Goal: Task Accomplishment & Management: Manage account settings

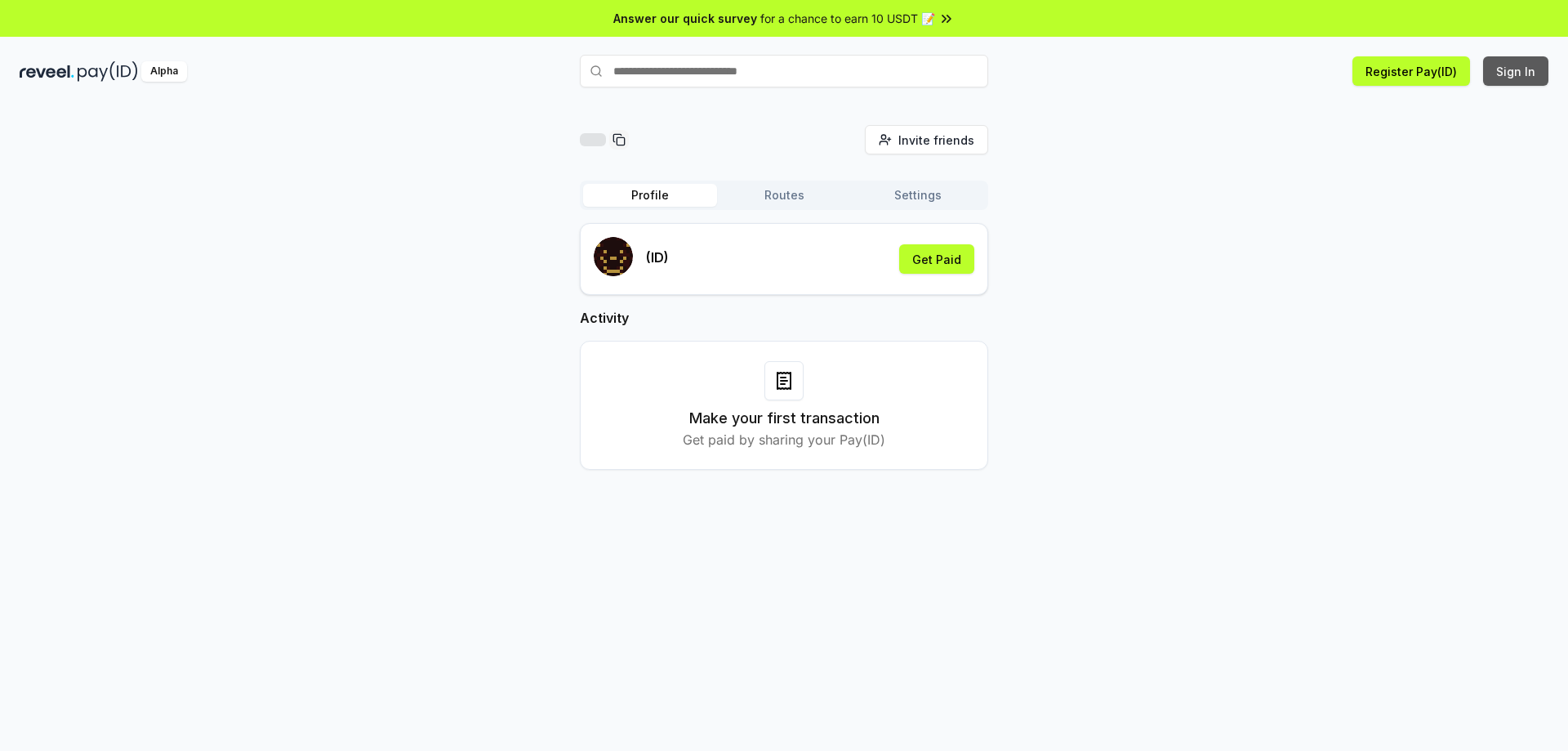
click at [1510, 74] on button "Sign In" at bounding box center [1516, 71] width 65 height 30
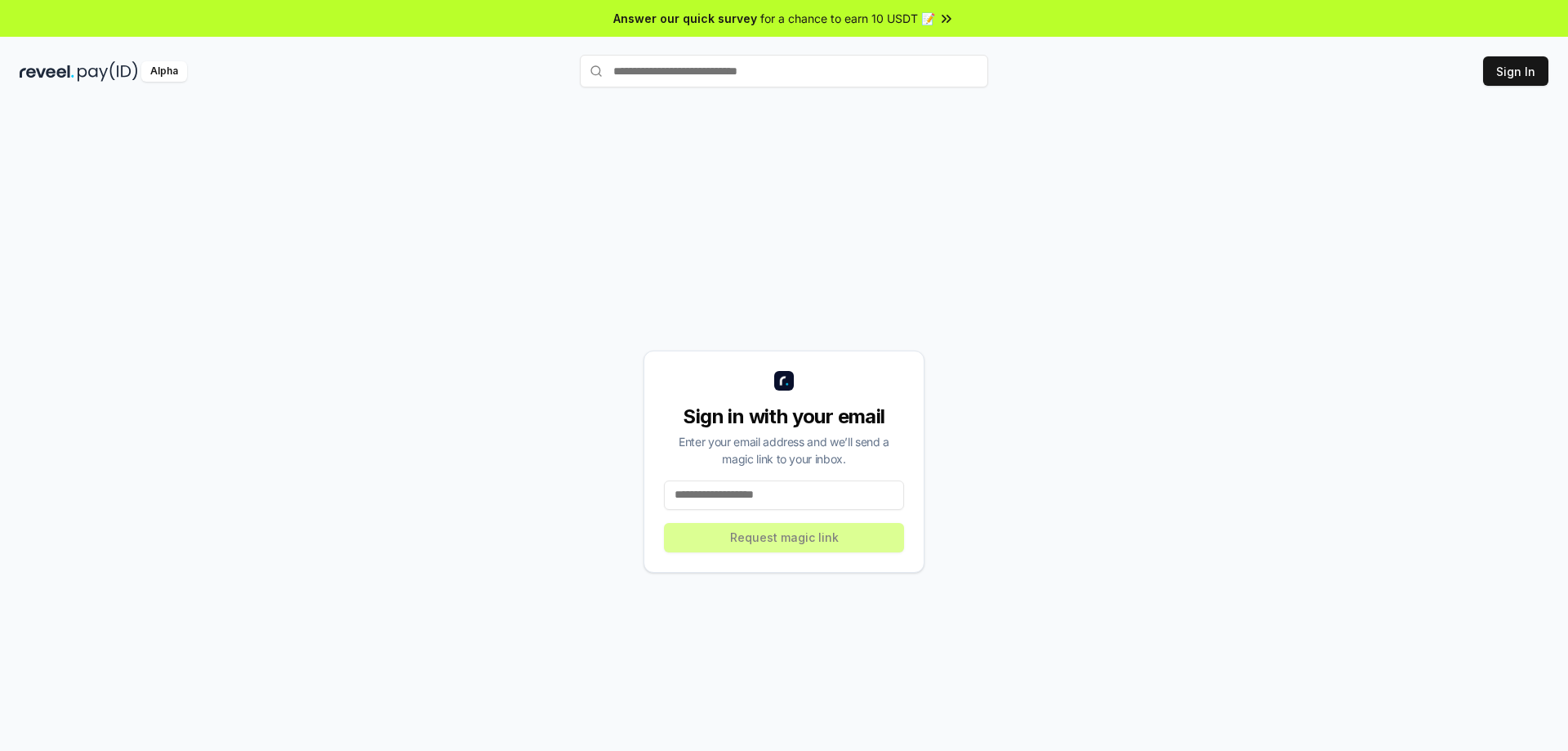
click at [752, 496] on input at bounding box center [784, 495] width 240 height 30
paste input "**********"
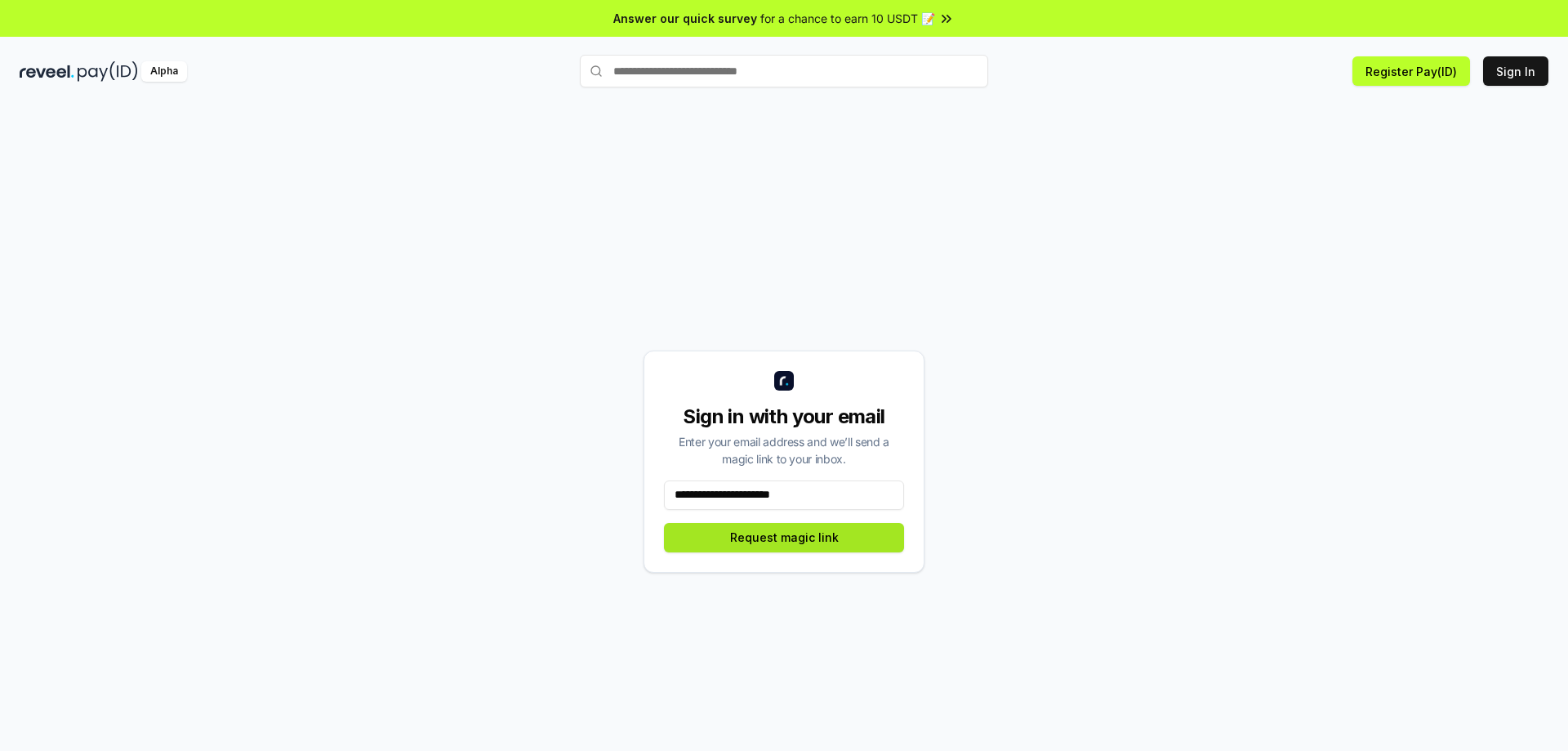
type input "**********"
click at [801, 532] on button "Request magic link" at bounding box center [784, 538] width 240 height 30
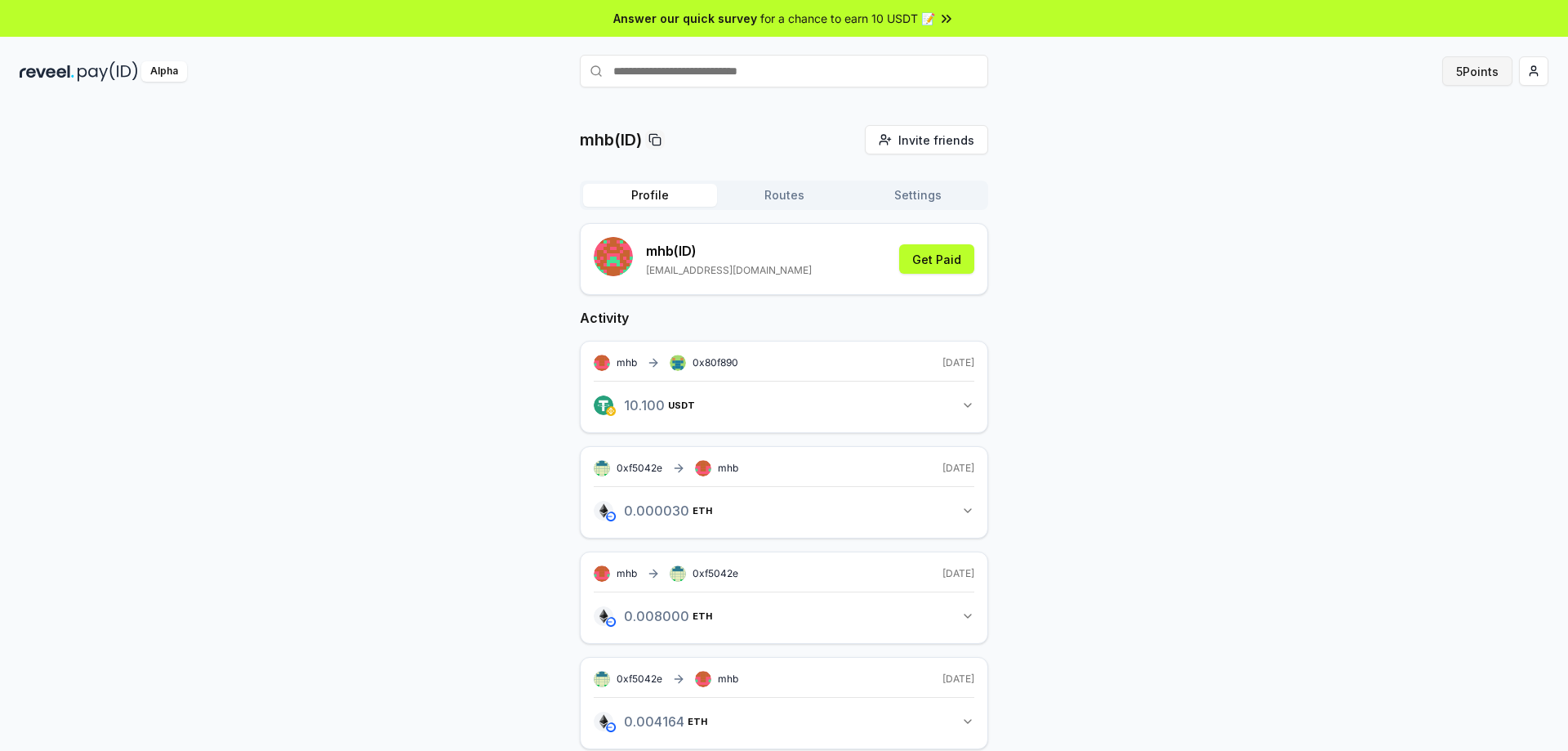
click at [1459, 70] on button "5 Points" at bounding box center [1477, 71] width 70 height 30
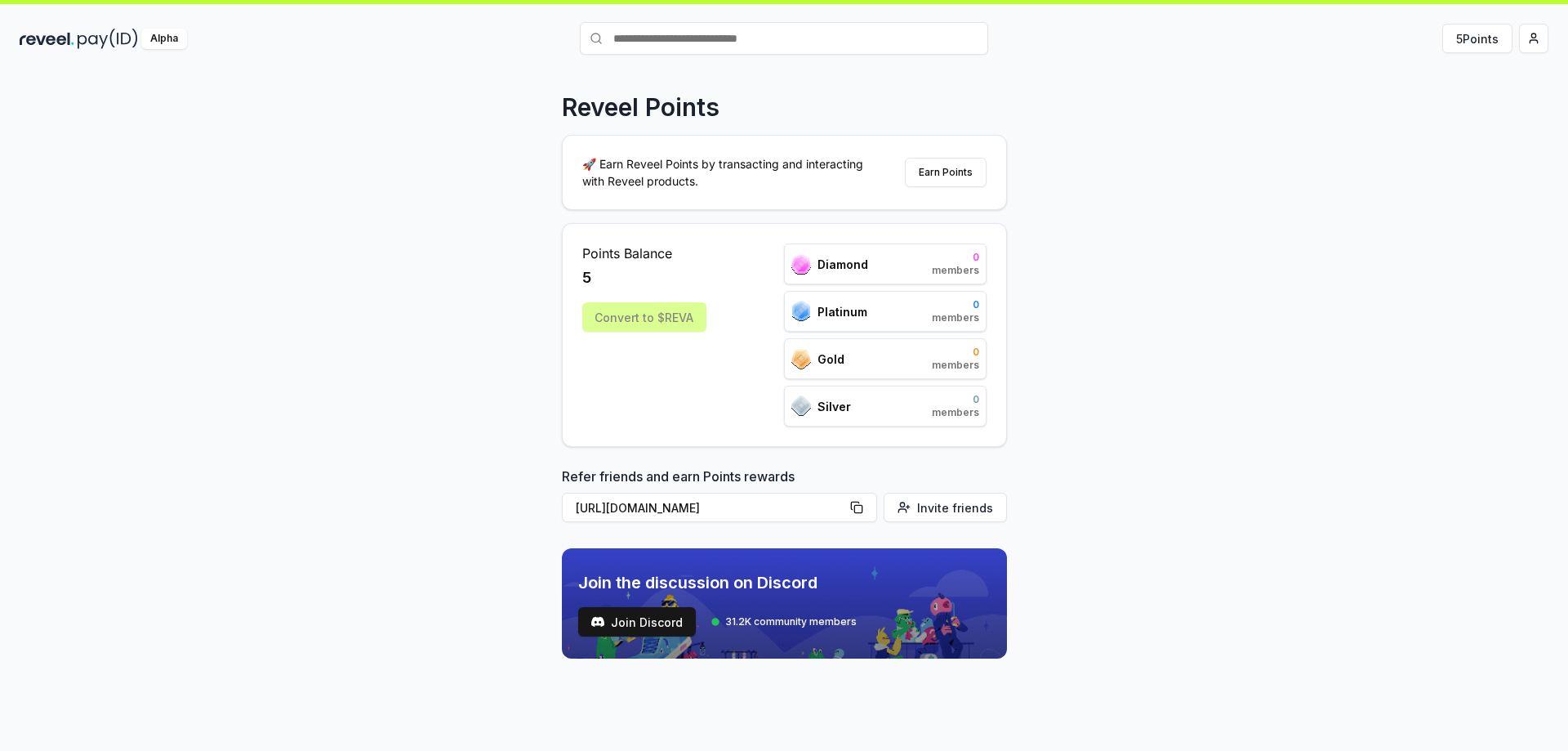
scroll to position [47, 0]
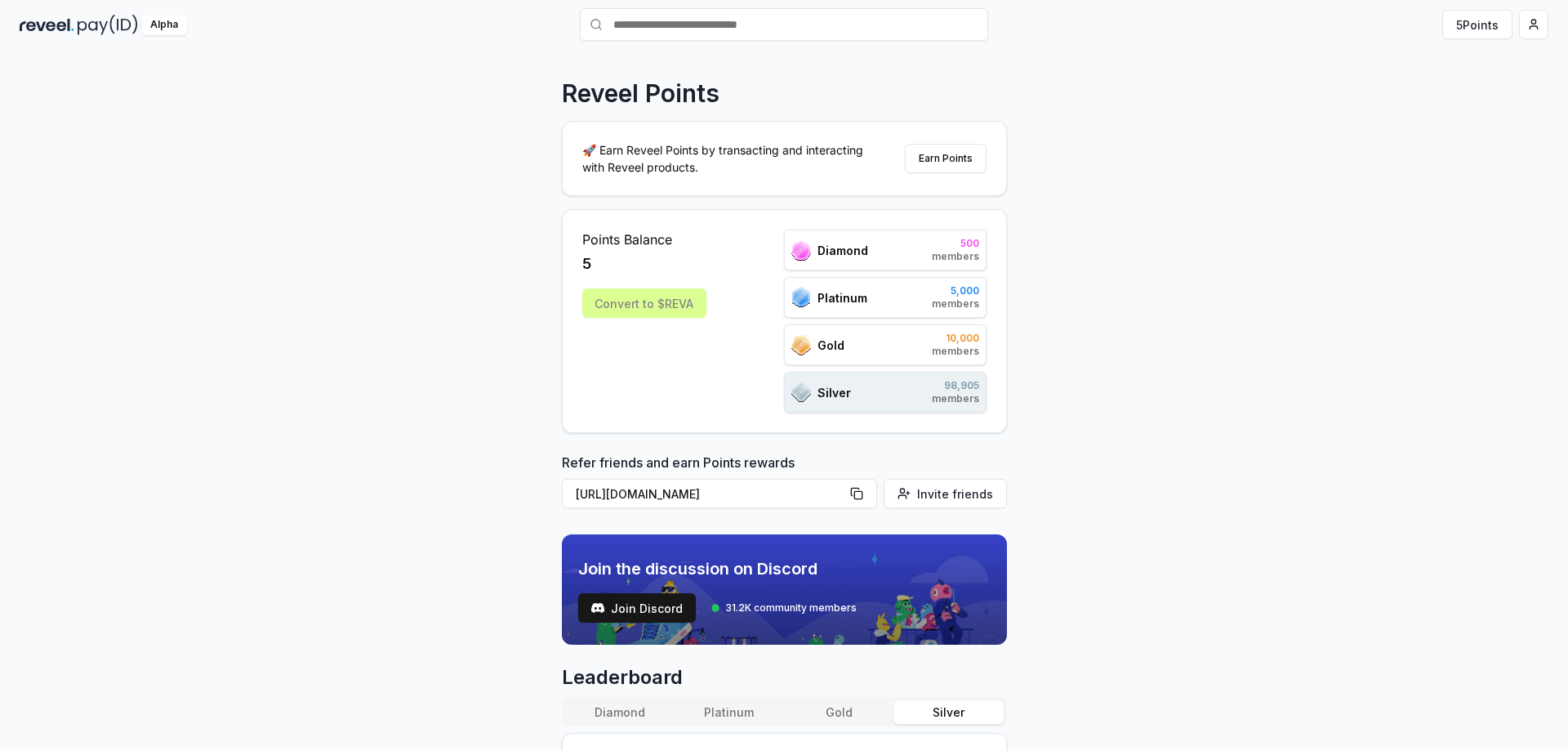
click at [907, 351] on div "Gold 10,000 members" at bounding box center [885, 344] width 202 height 41
click at [955, 153] on button "Earn Points" at bounding box center [945, 159] width 81 height 30
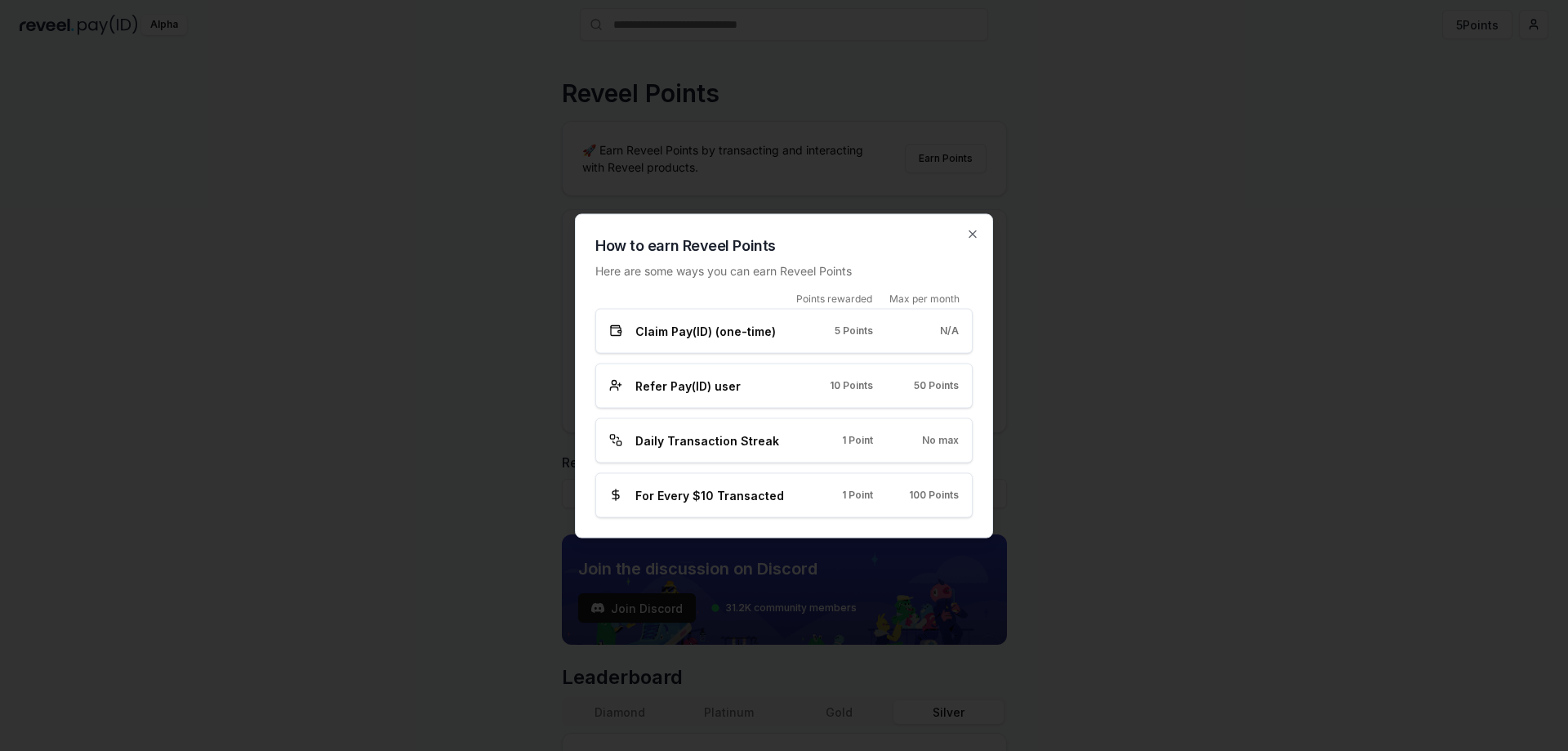
click at [700, 337] on span "Claim Pay(ID) (one-time)" at bounding box center [705, 330] width 141 height 17
click at [665, 386] on span "Refer Pay(ID) user" at bounding box center [687, 384] width 105 height 17
click at [698, 452] on div "Daily Transaction Streak 1 Point No max" at bounding box center [784, 439] width 377 height 45
click at [971, 237] on icon "button" at bounding box center [972, 233] width 13 height 13
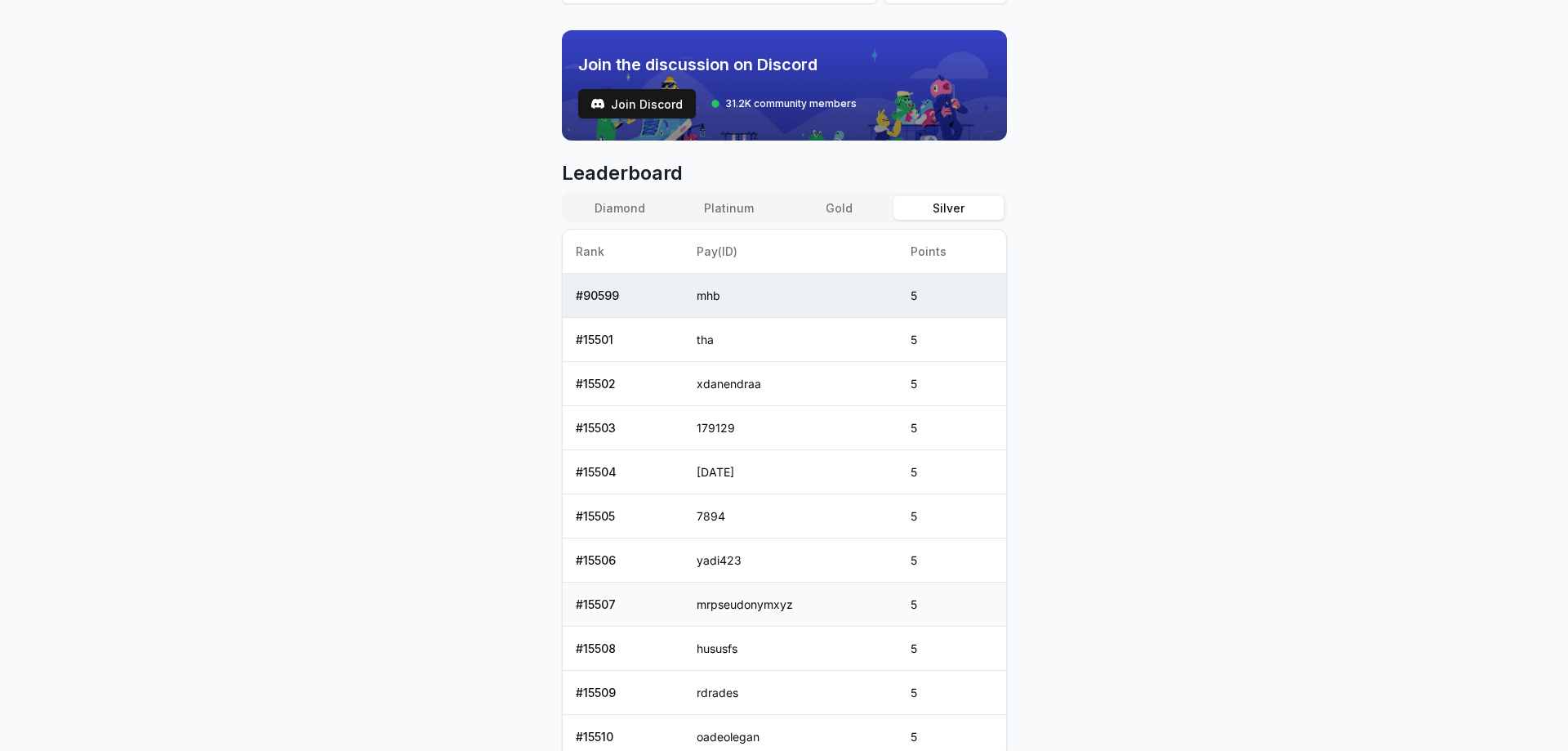
scroll to position [415, 0]
